Goal: Transaction & Acquisition: Purchase product/service

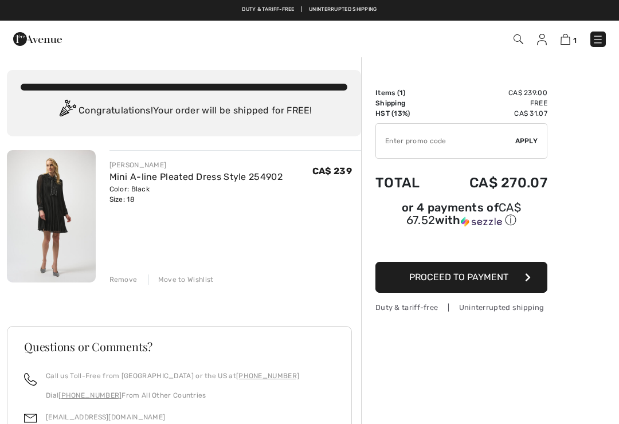
click at [450, 288] on button "Proceed to Payment" at bounding box center [461, 277] width 172 height 31
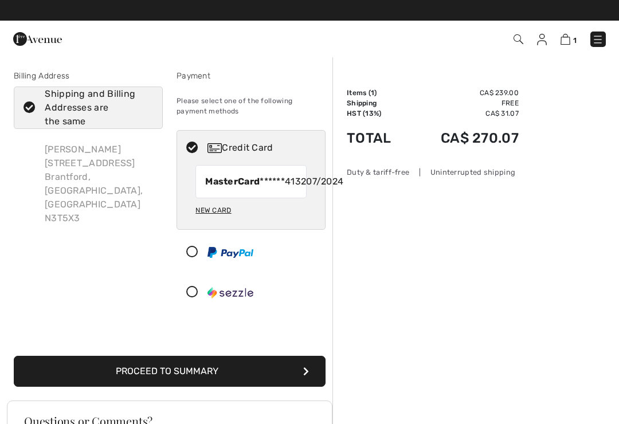
click at [212, 220] on div "New Card" at bounding box center [213, 210] width 36 height 19
radio input "true"
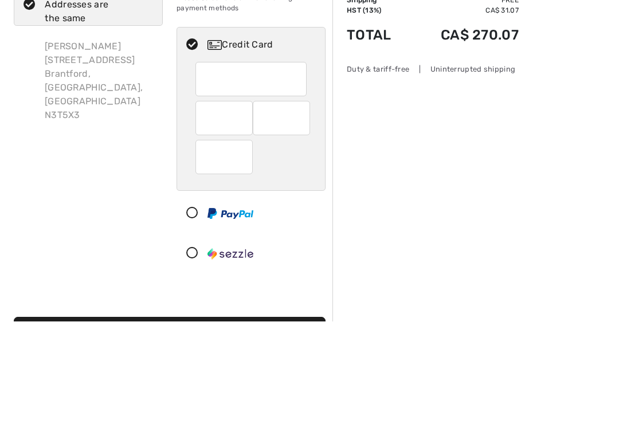
click at [113, 134] on div "[PERSON_NAME] [STREET_ADDRESS]" at bounding box center [99, 184] width 127 height 101
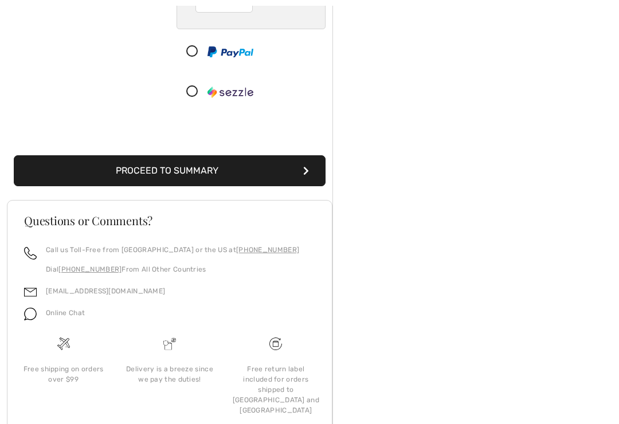
scroll to position [275, 0]
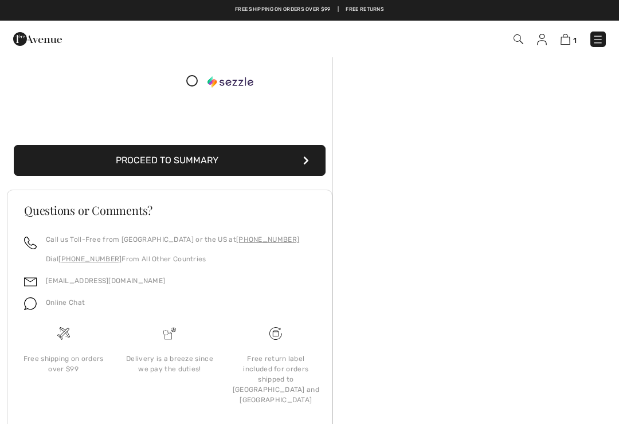
click at [180, 167] on button "Proceed to Summary" at bounding box center [170, 160] width 312 height 31
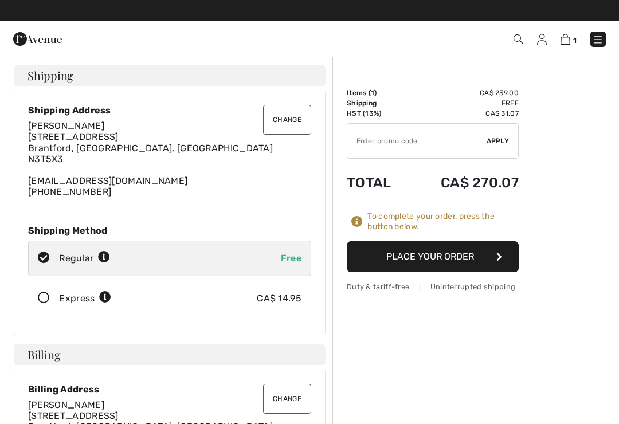
click at [429, 256] on button "Place Your Order" at bounding box center [433, 256] width 172 height 31
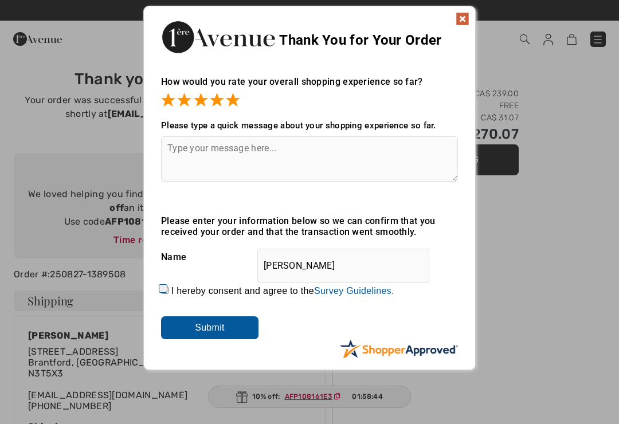
click at [214, 323] on input "Submit" at bounding box center [209, 327] width 97 height 23
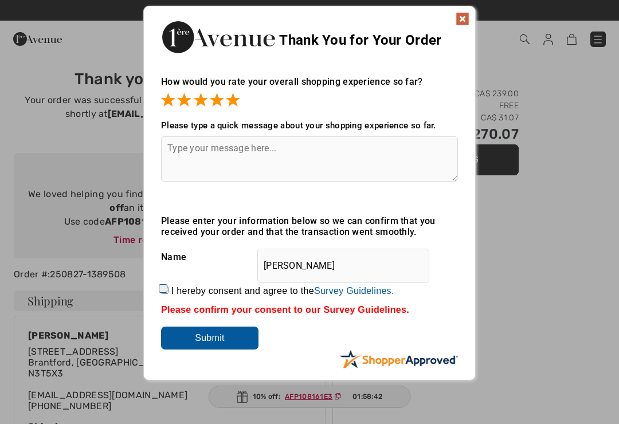
click at [168, 294] on input "I hereby consent and agree to the By submitting a review, you grant permission …" at bounding box center [164, 290] width 7 height 7
checkbox input "true"
click at [221, 339] on input "Submit" at bounding box center [209, 338] width 97 height 23
